Goal: Check status: Check status

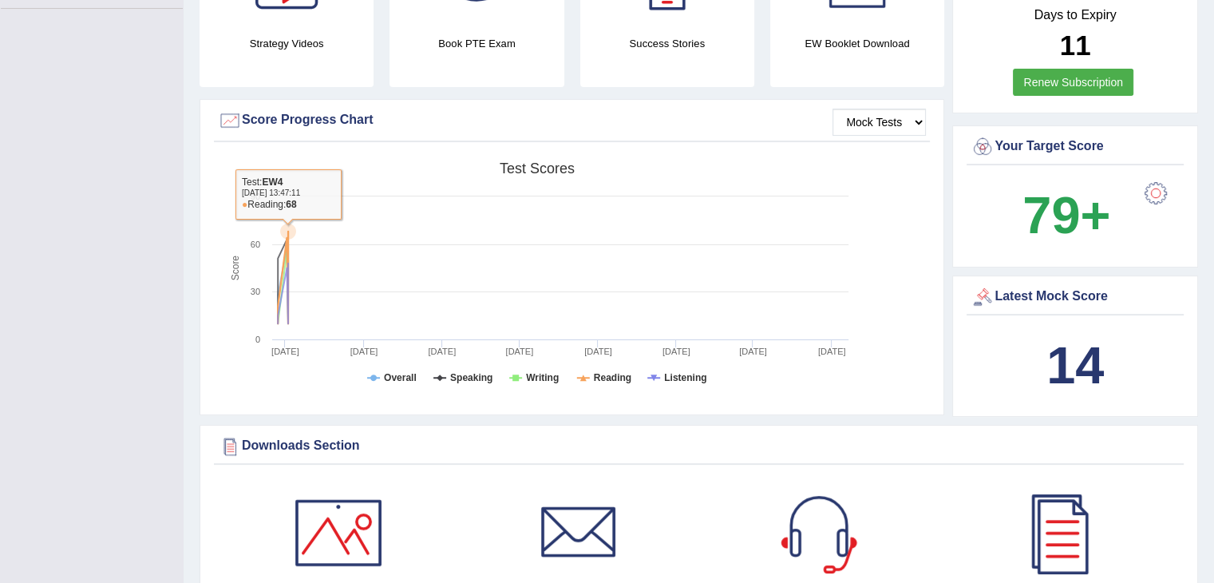
scroll to position [313, 0]
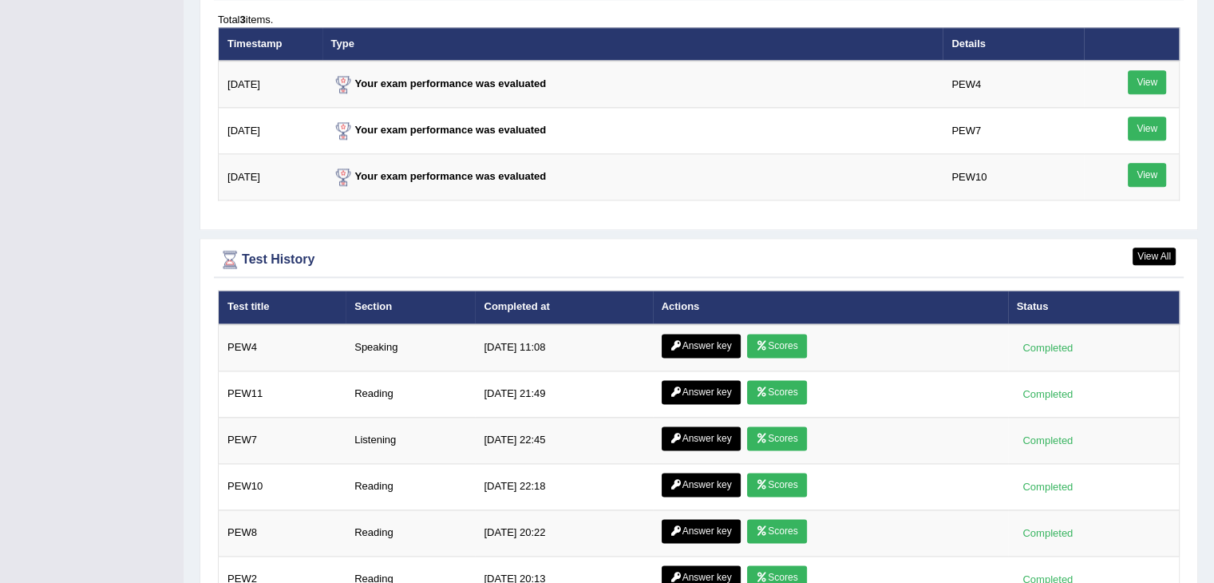
scroll to position [1998, 0]
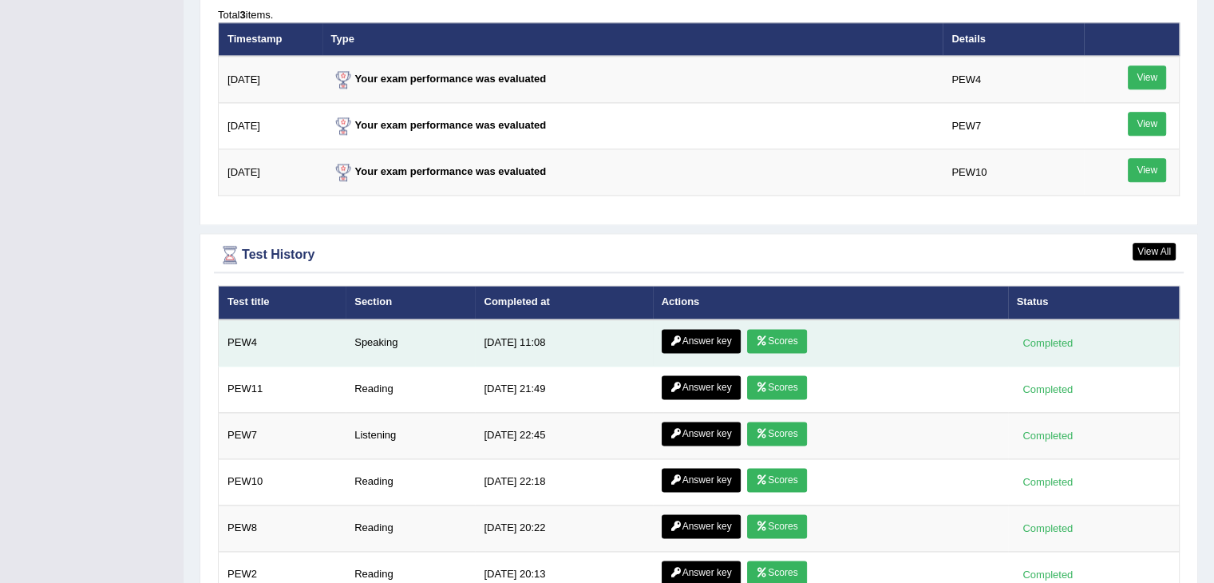
click at [773, 334] on link "Scores" at bounding box center [776, 341] width 59 height 24
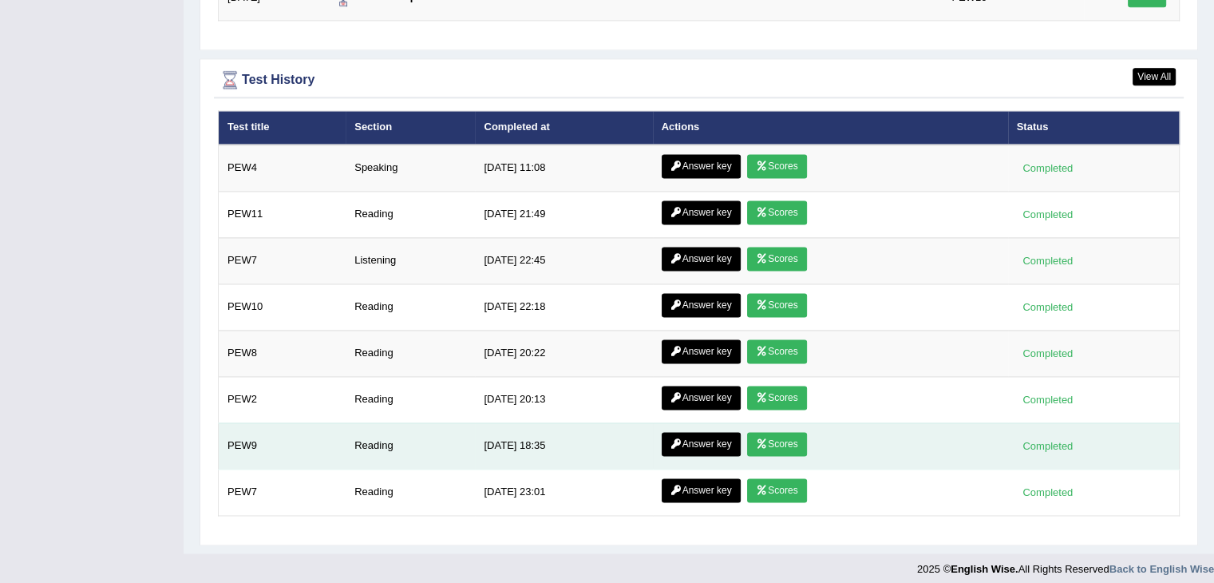
scroll to position [1969, 0]
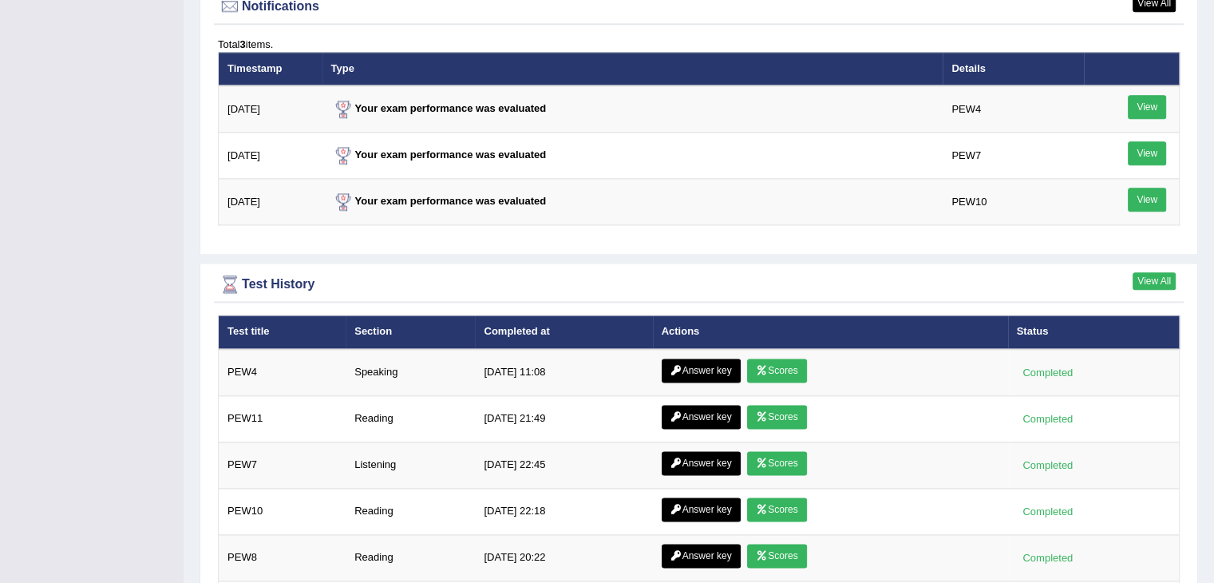
click at [1148, 275] on link "View All" at bounding box center [1153, 281] width 43 height 18
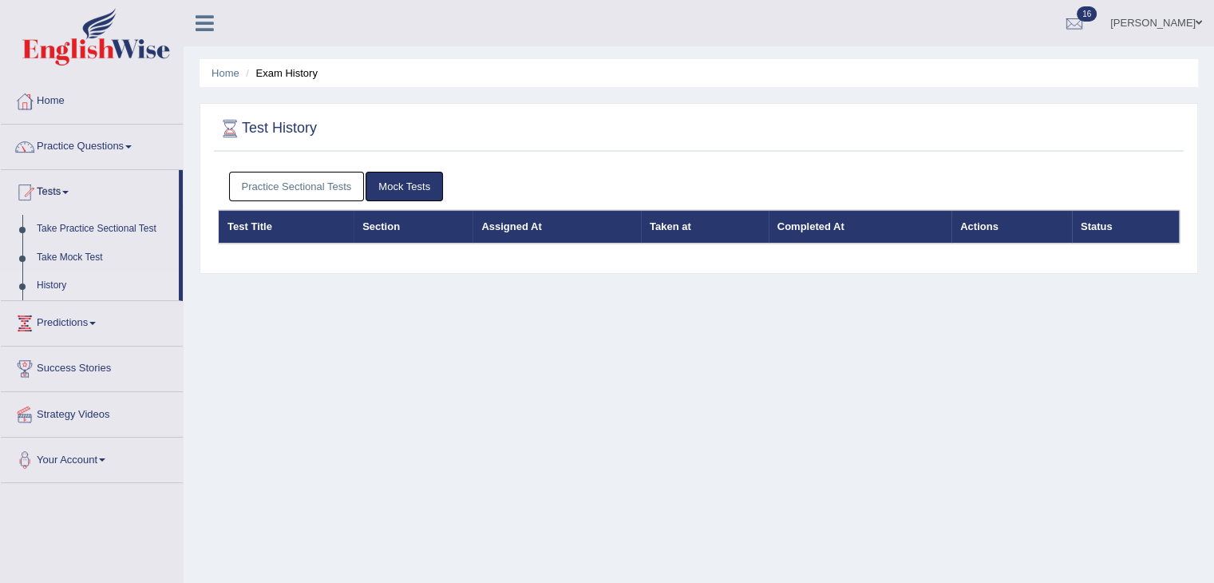
click at [401, 186] on link "Mock Tests" at bounding box center [404, 187] width 77 height 30
click at [322, 180] on link "Practice Sectional Tests" at bounding box center [297, 187] width 136 height 30
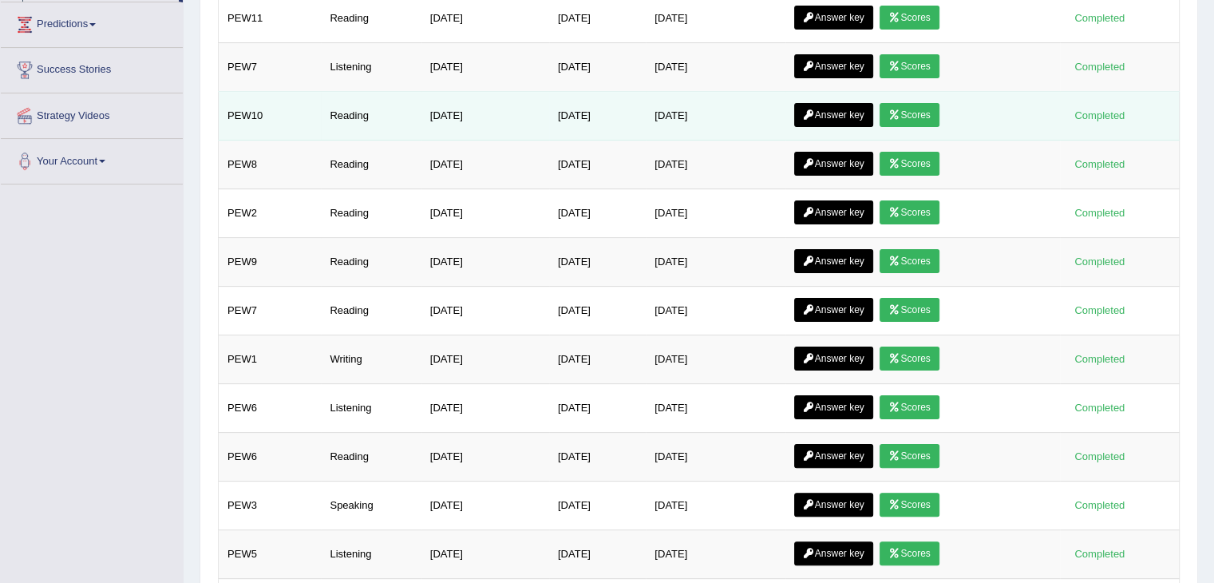
scroll to position [302, 0]
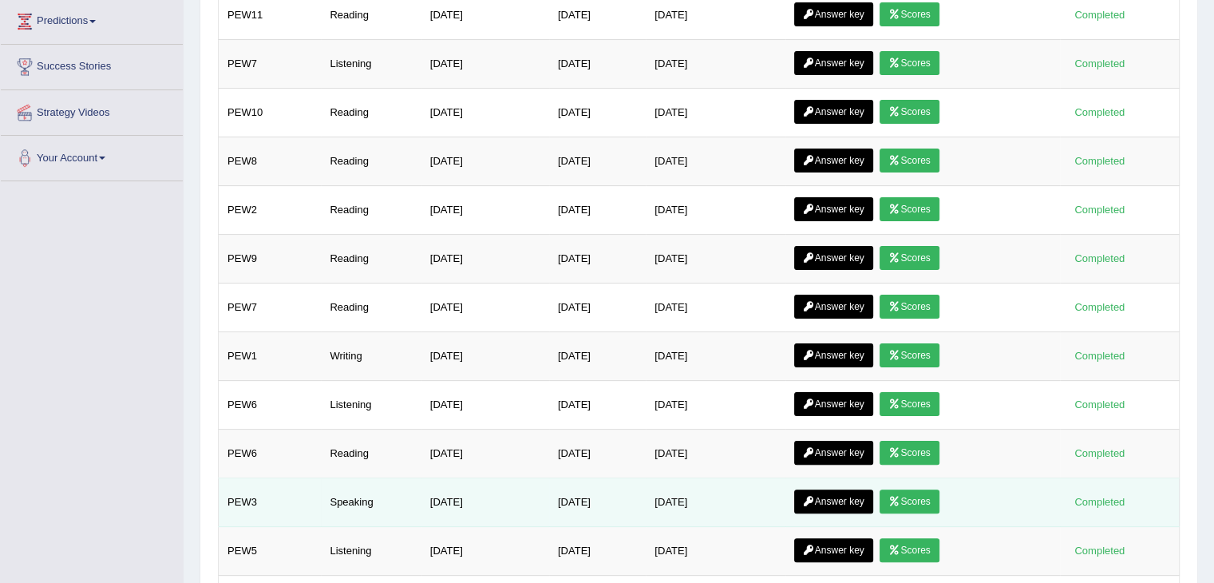
click at [922, 499] on link "Scores" at bounding box center [908, 501] width 59 height 24
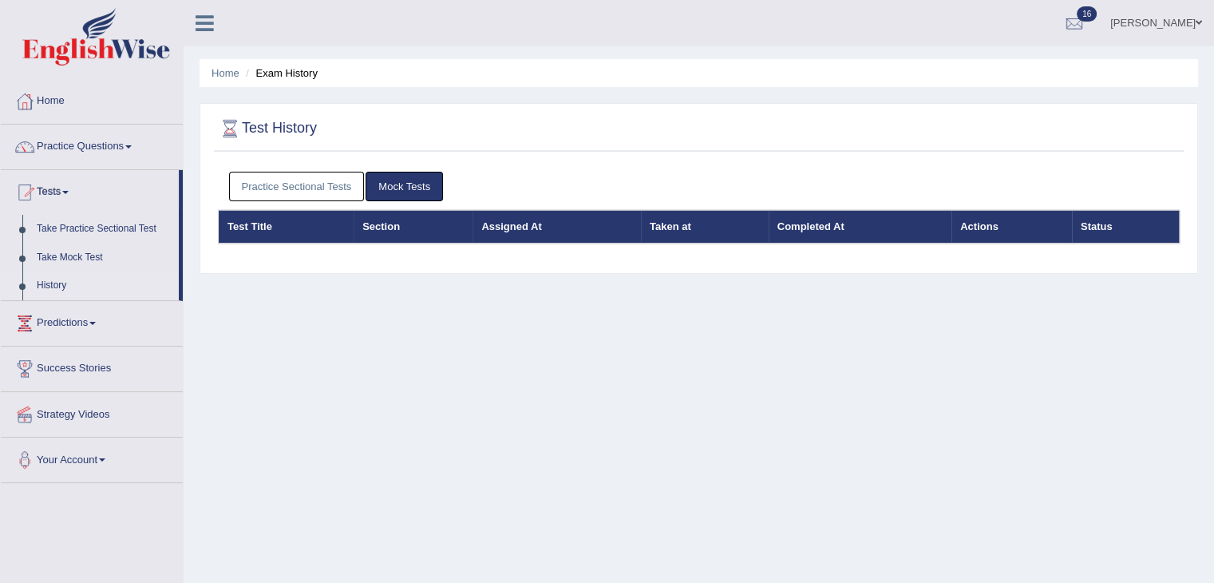
click at [318, 192] on link "Practice Sectional Tests" at bounding box center [297, 187] width 136 height 30
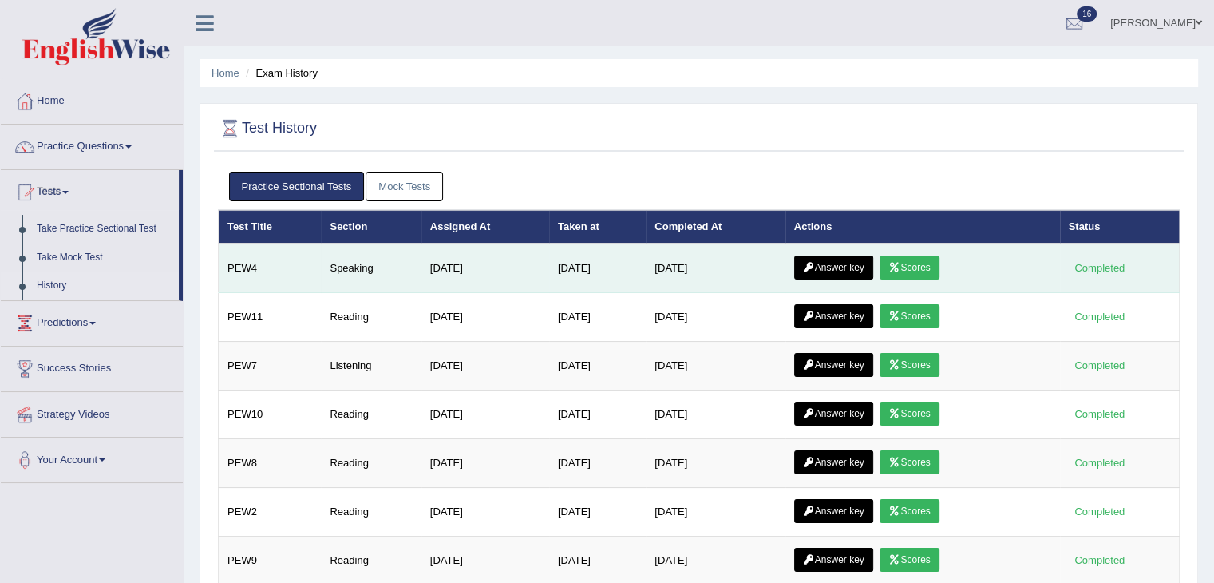
click at [928, 268] on link "Scores" at bounding box center [908, 267] width 59 height 24
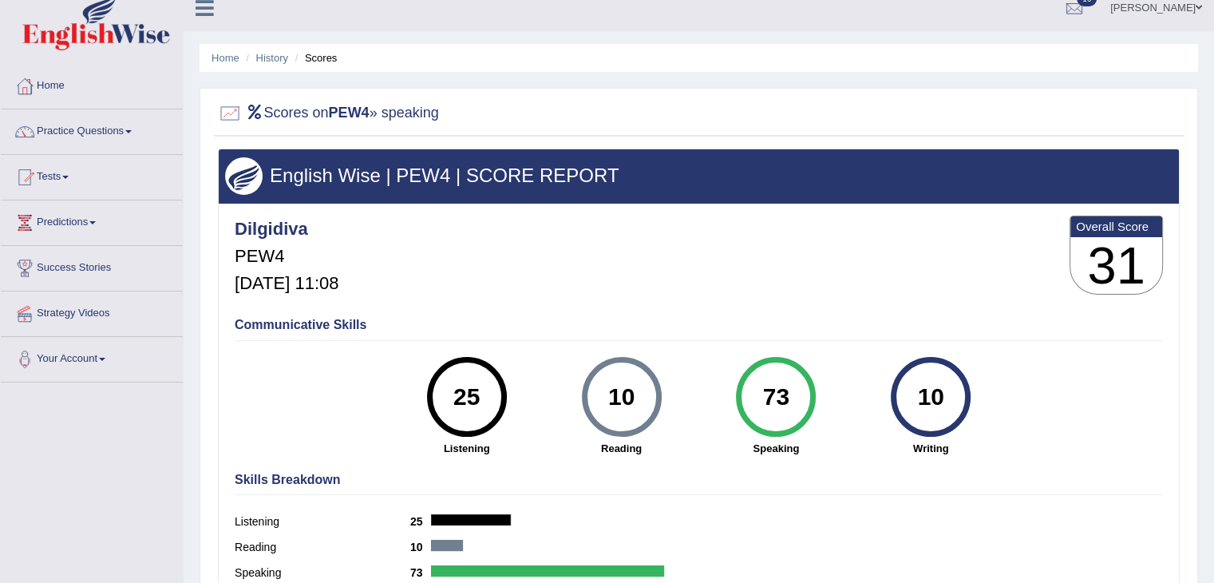
scroll to position [16, 0]
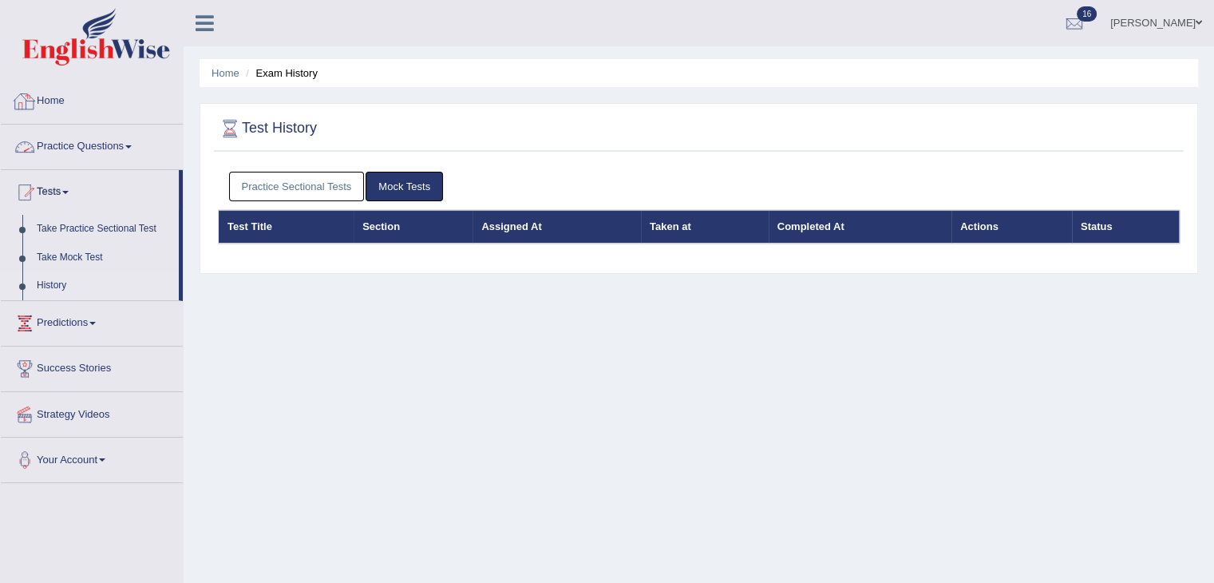
click at [70, 100] on link "Home" at bounding box center [92, 99] width 182 height 40
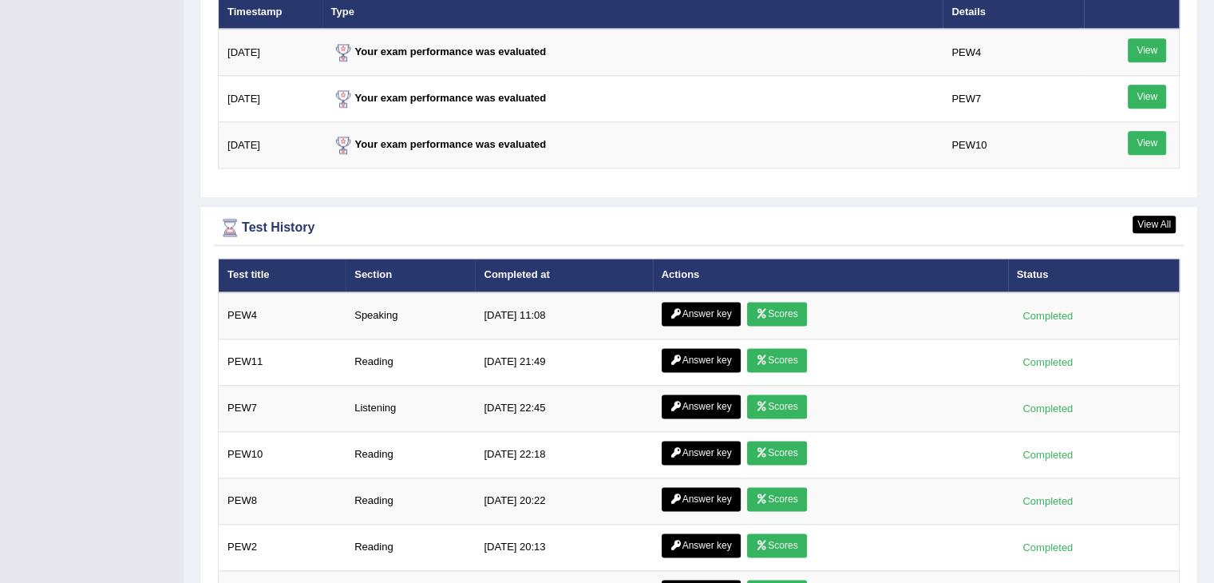
scroll to position [2027, 0]
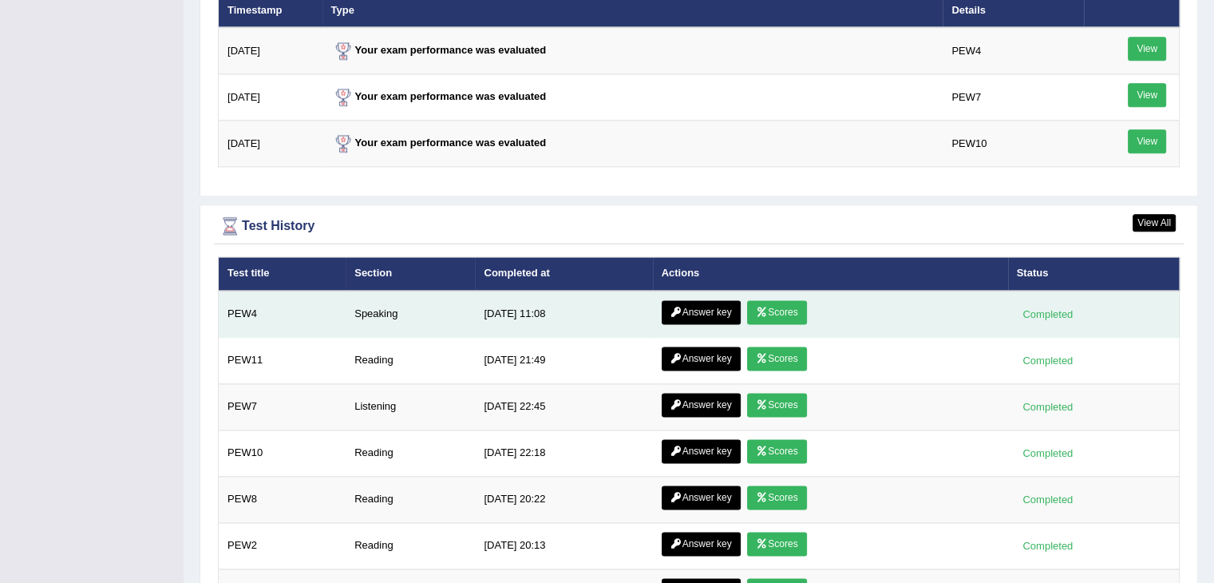
click at [716, 317] on td "Answer key Scores" at bounding box center [830, 314] width 355 height 47
click at [717, 310] on link "Answer key" at bounding box center [701, 312] width 79 height 24
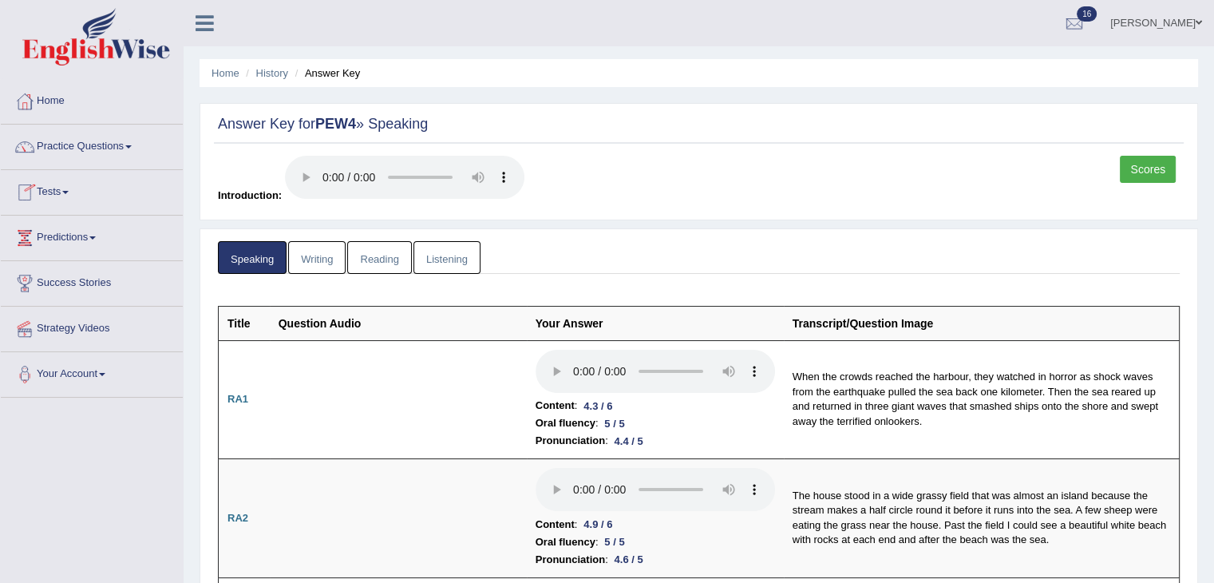
click at [421, 257] on link "Listening" at bounding box center [446, 257] width 67 height 33
